Goal: Transaction & Acquisition: Book appointment/travel/reservation

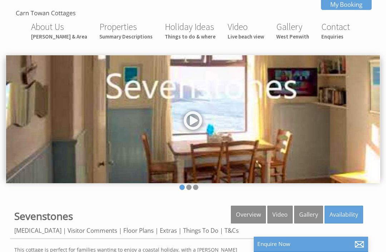
scroll to position [37, 0]
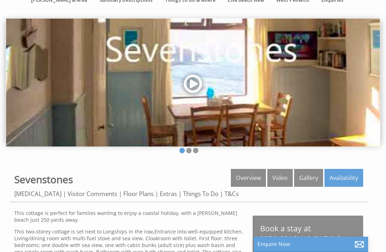
click at [349, 180] on link "Availability" at bounding box center [343, 178] width 39 height 18
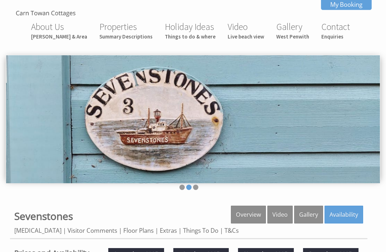
click at [125, 34] on small "Summary Descriptions" at bounding box center [125, 36] width 53 height 7
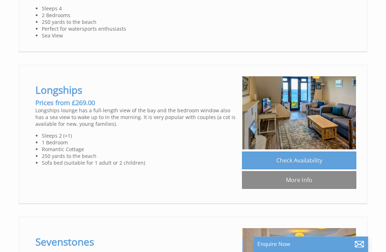
scroll to position [549, 0]
click at [306, 170] on link "Check Availability" at bounding box center [299, 161] width 114 height 18
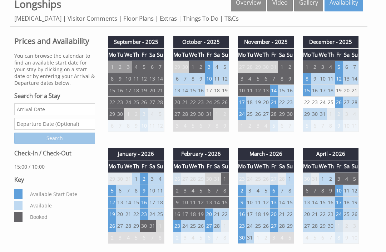
scroll to position [212, 0]
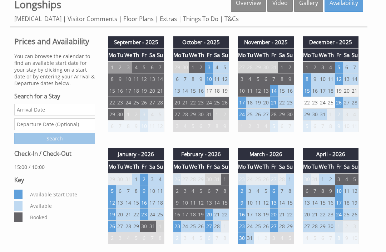
click at [277, 90] on td "14" at bounding box center [274, 91] width 8 height 12
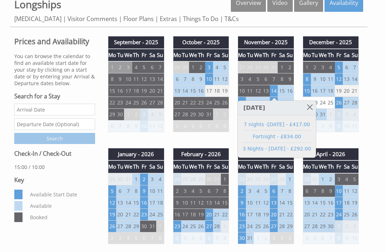
click at [281, 123] on link "7 nights -[DATE] - £417.00" at bounding box center [276, 124] width 68 height 7
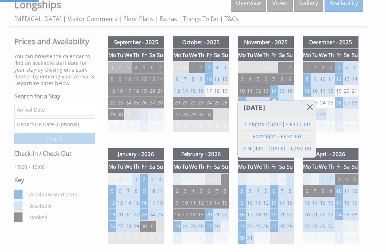
scroll to position [207, 0]
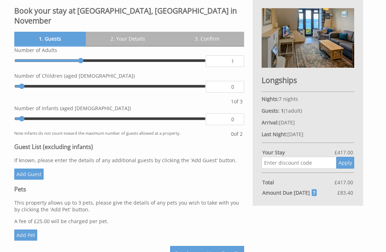
click at [372, 35] on div "Book your stay at [GEOGRAPHIC_DATA], [GEOGRAPHIC_DATA] in November Please Wait.…" at bounding box center [193, 132] width 366 height 266
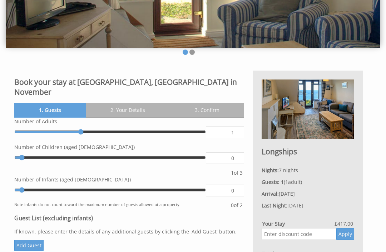
scroll to position [0, 0]
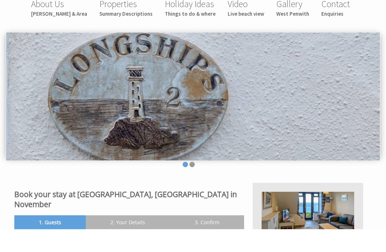
scroll to position [23, 0]
